Goal: Task Accomplishment & Management: Complete application form

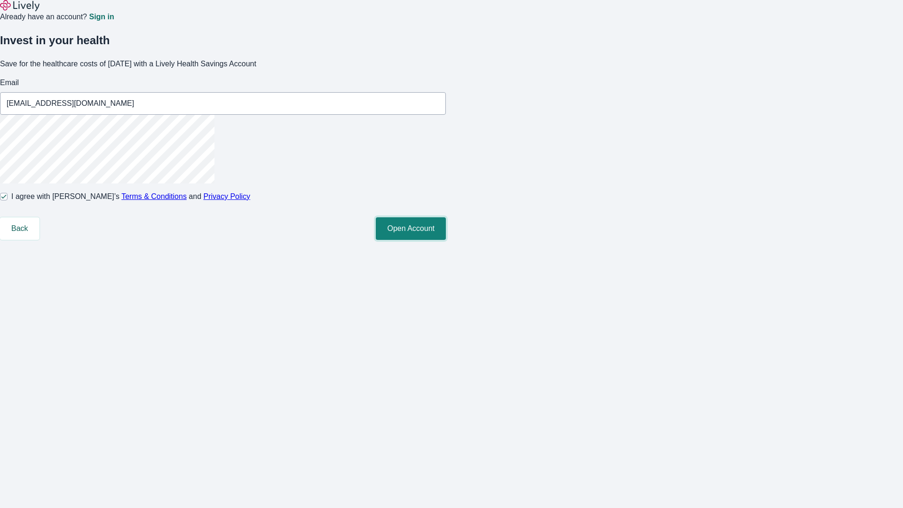
click at [446, 240] on button "Open Account" at bounding box center [411, 228] width 70 height 23
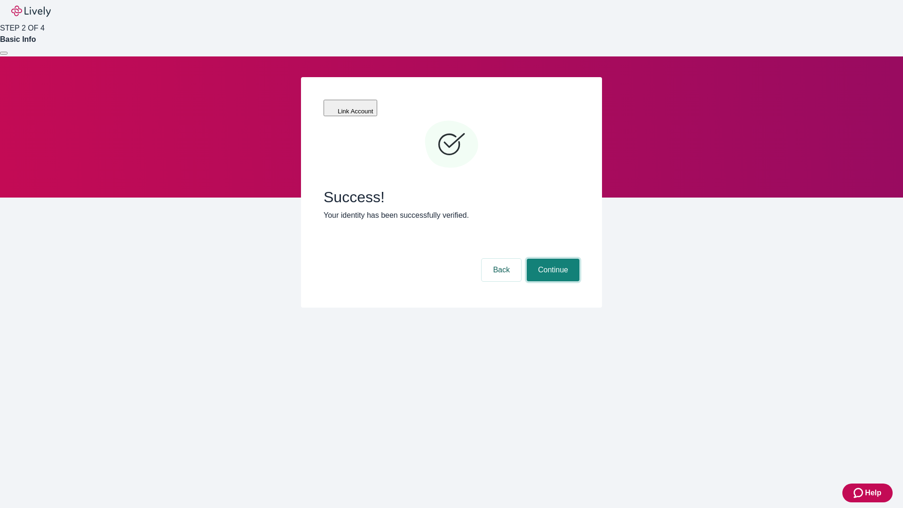
click at [552, 259] on button "Continue" at bounding box center [553, 270] width 53 height 23
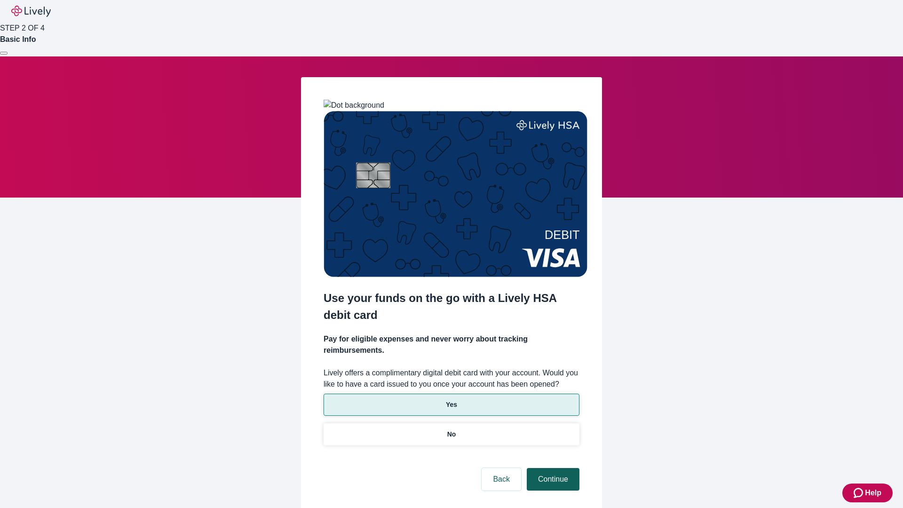
click at [451, 429] on p "No" at bounding box center [451, 434] width 9 height 10
click at [552, 468] on button "Continue" at bounding box center [553, 479] width 53 height 23
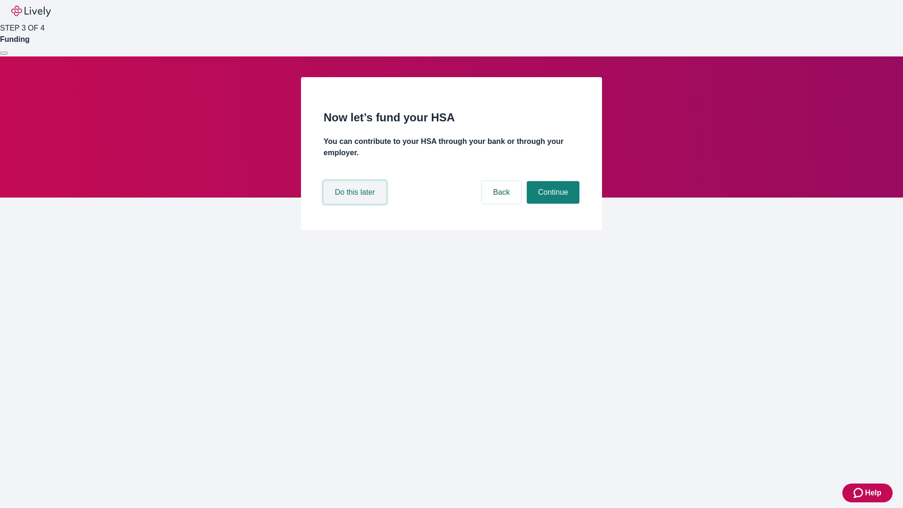
click at [356, 204] on button "Do this later" at bounding box center [355, 192] width 63 height 23
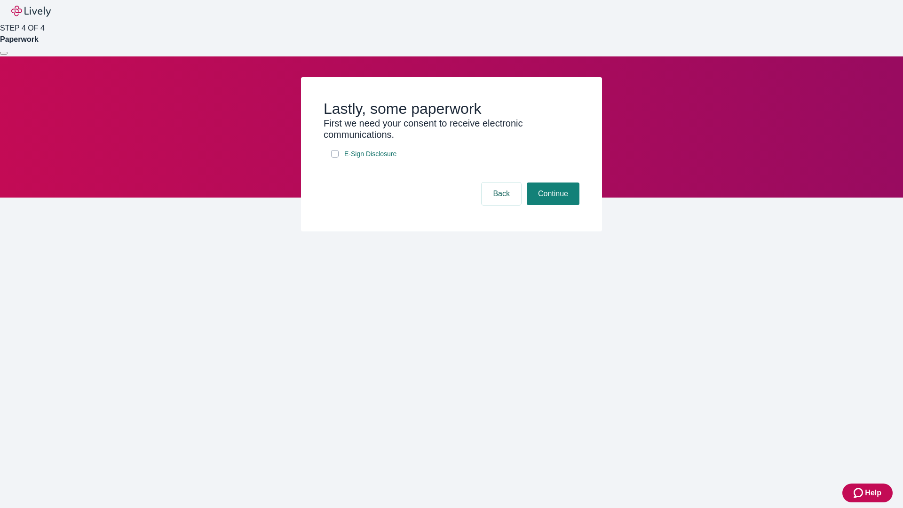
click at [335, 158] on input "E-Sign Disclosure" at bounding box center [335, 154] width 8 height 8
checkbox input "true"
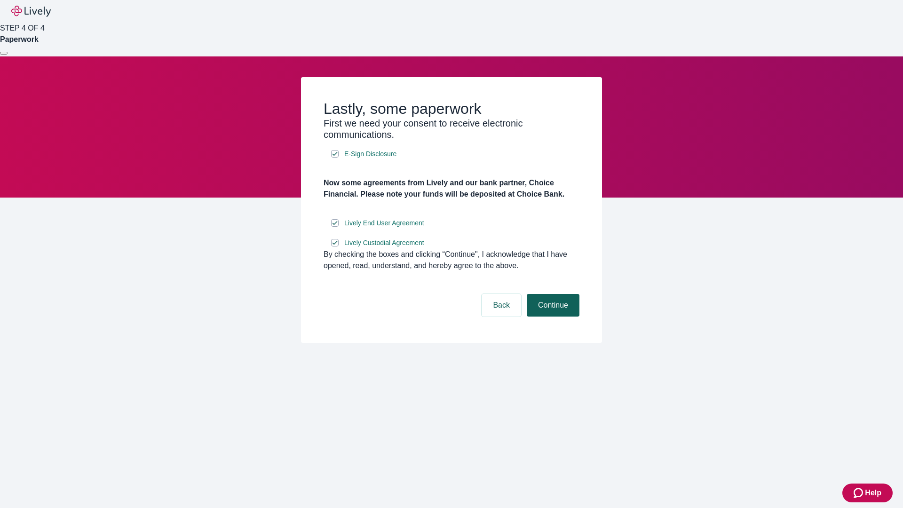
click at [552, 317] on button "Continue" at bounding box center [553, 305] width 53 height 23
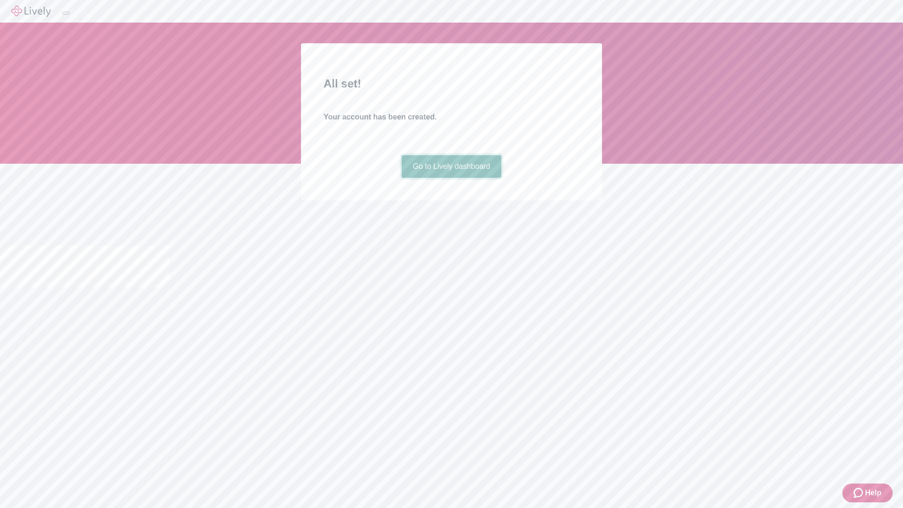
click at [451, 178] on link "Go to Lively dashboard" at bounding box center [452, 166] width 100 height 23
